Goal: Task Accomplishment & Management: Manage account settings

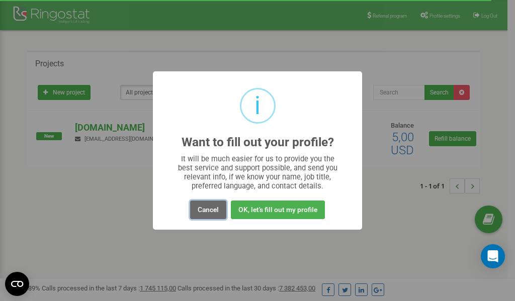
click at [209, 213] on button "Cancel" at bounding box center [208, 210] width 36 height 19
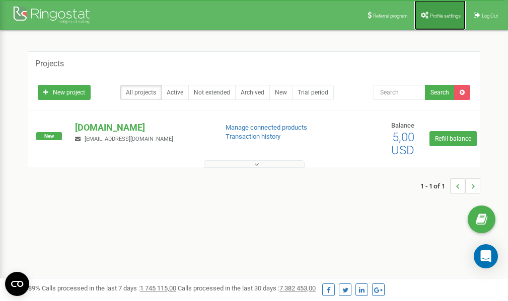
click at [434, 15] on span "Profile settings" at bounding box center [445, 16] width 31 height 6
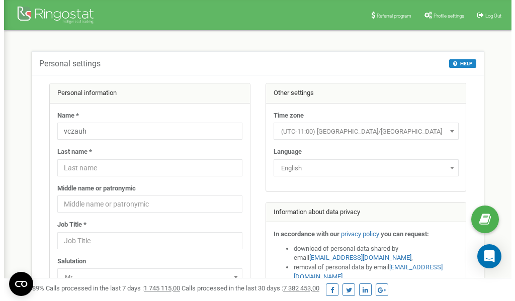
scroll to position [50, 0]
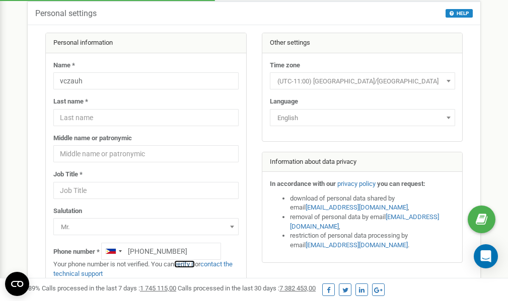
click at [188, 264] on link "verify it" at bounding box center [184, 265] width 21 height 8
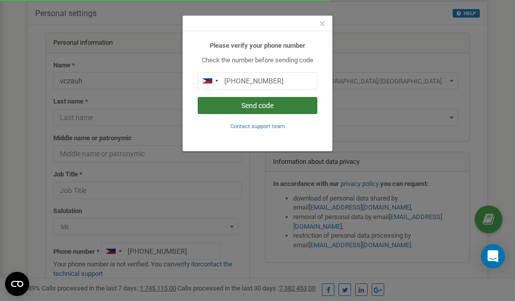
click at [254, 105] on button "Send code" at bounding box center [258, 105] width 120 height 17
